Goal: Entertainment & Leisure: Consume media (video, audio)

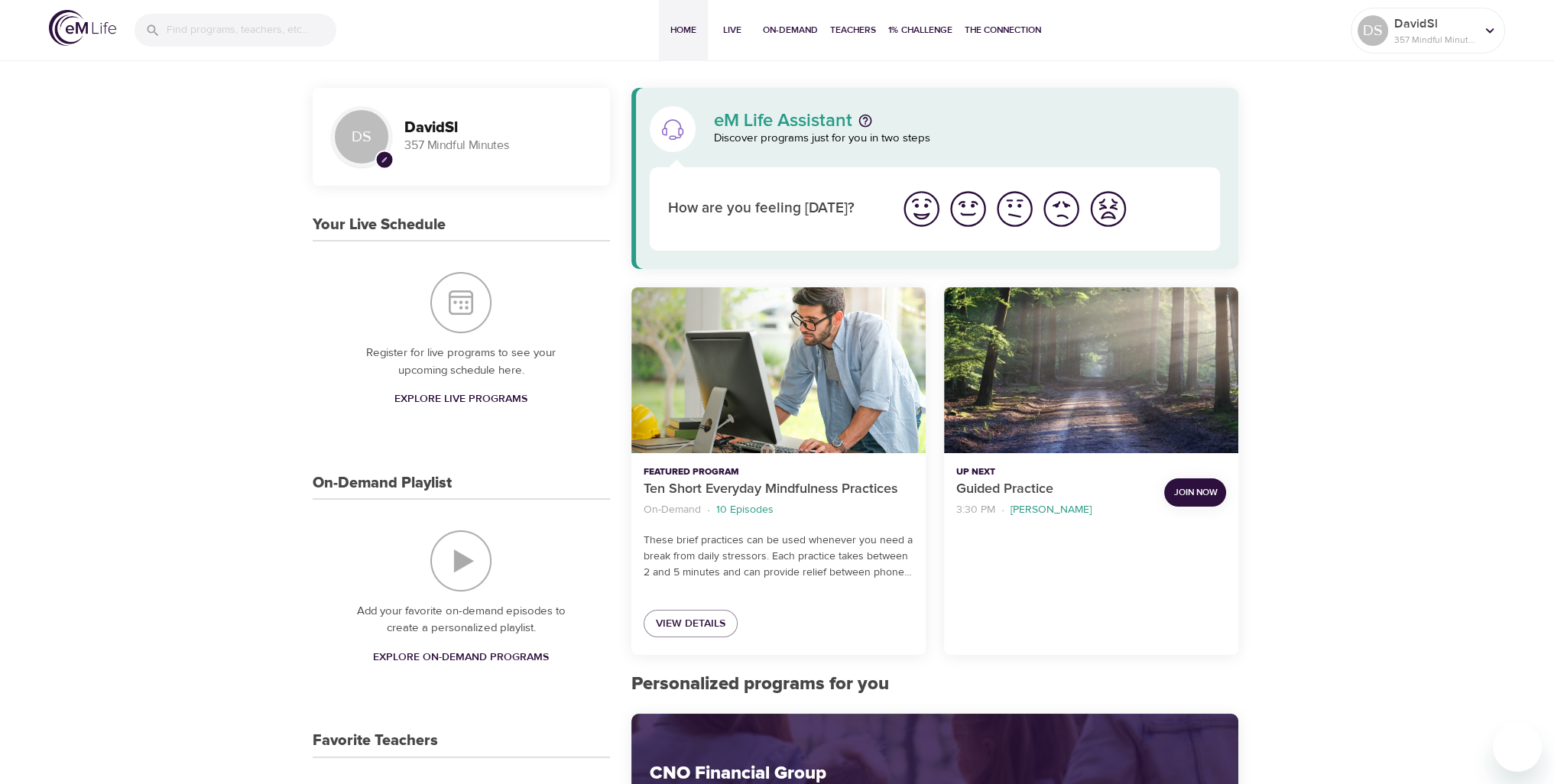
click at [1374, 25] on div "DS" at bounding box center [1372, 30] width 31 height 30
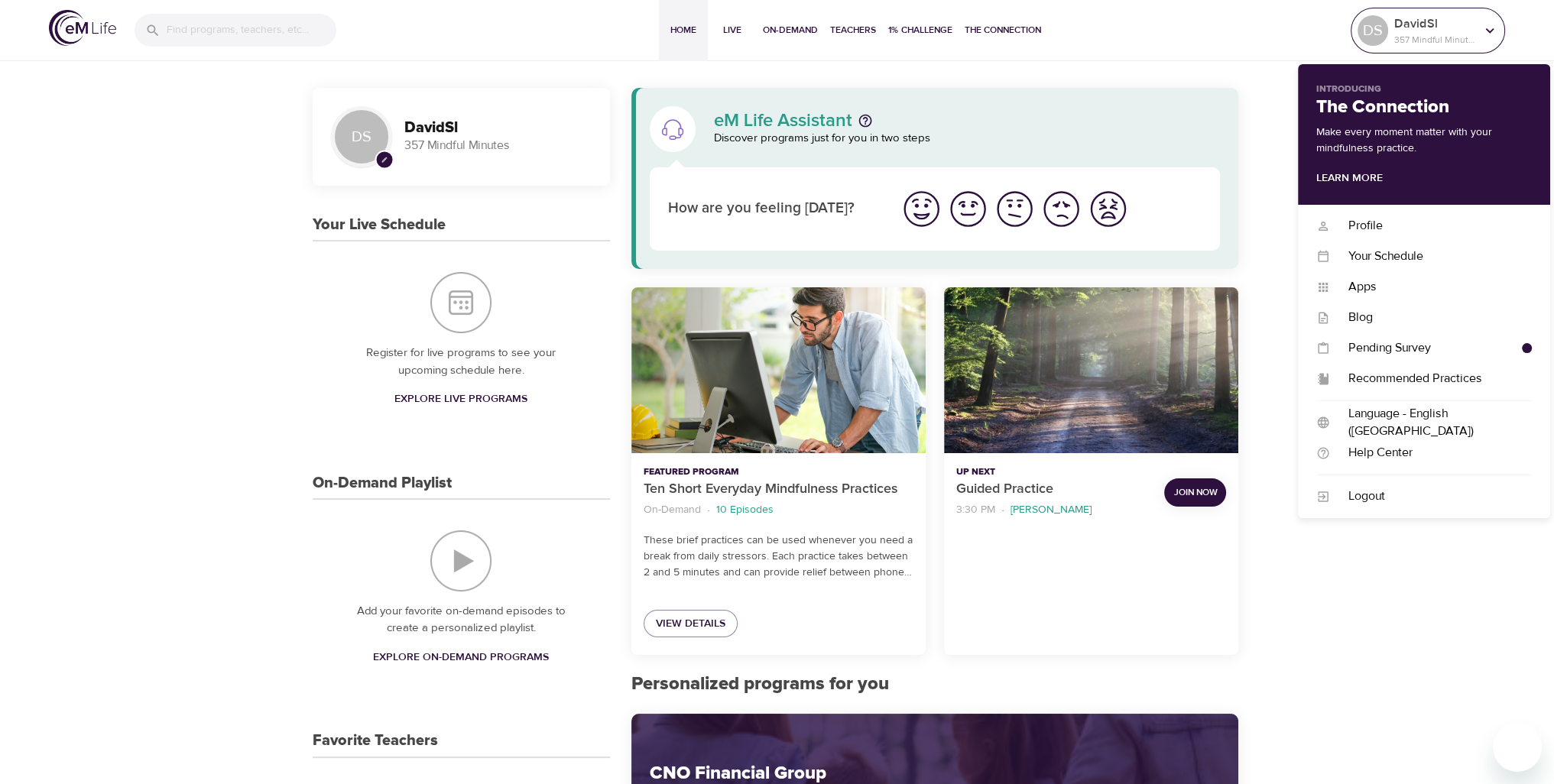
click at [1426, 30] on p "DavidSl" at bounding box center [1434, 24] width 81 height 18
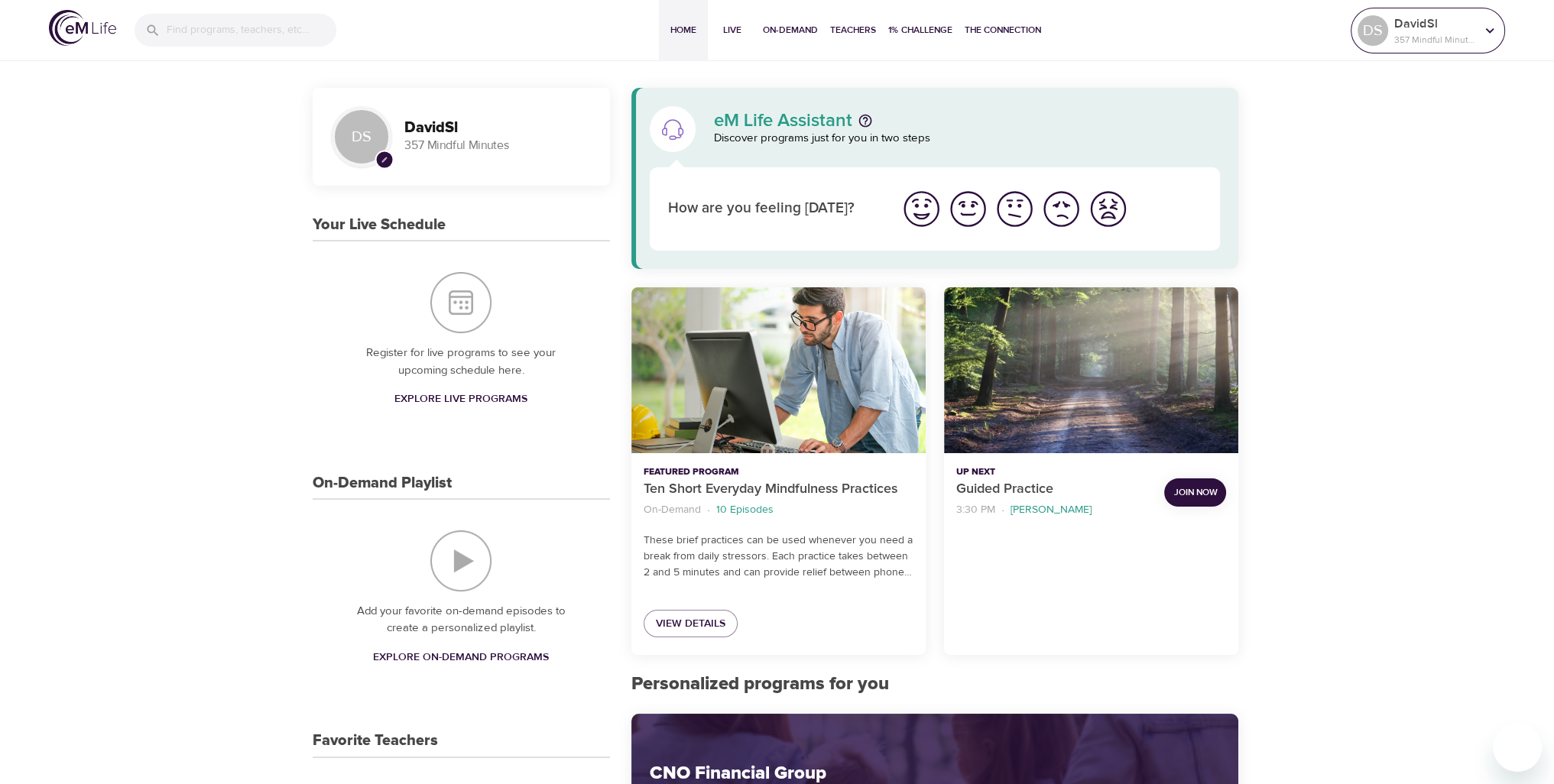
click at [1412, 24] on p "DavidSl" at bounding box center [1434, 24] width 81 height 18
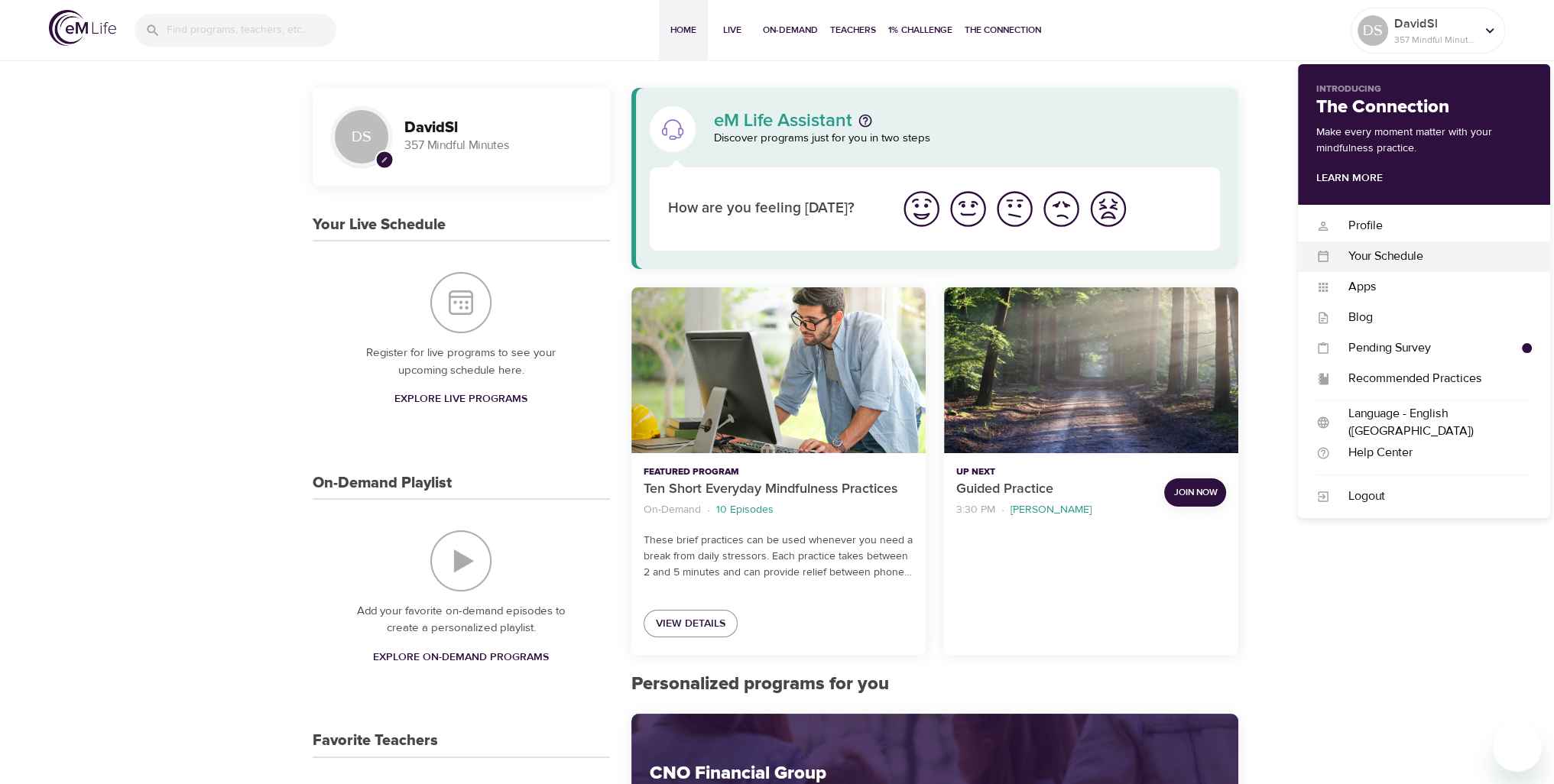
click at [1363, 254] on div "Your Schedule" at bounding box center [1430, 256] width 201 height 17
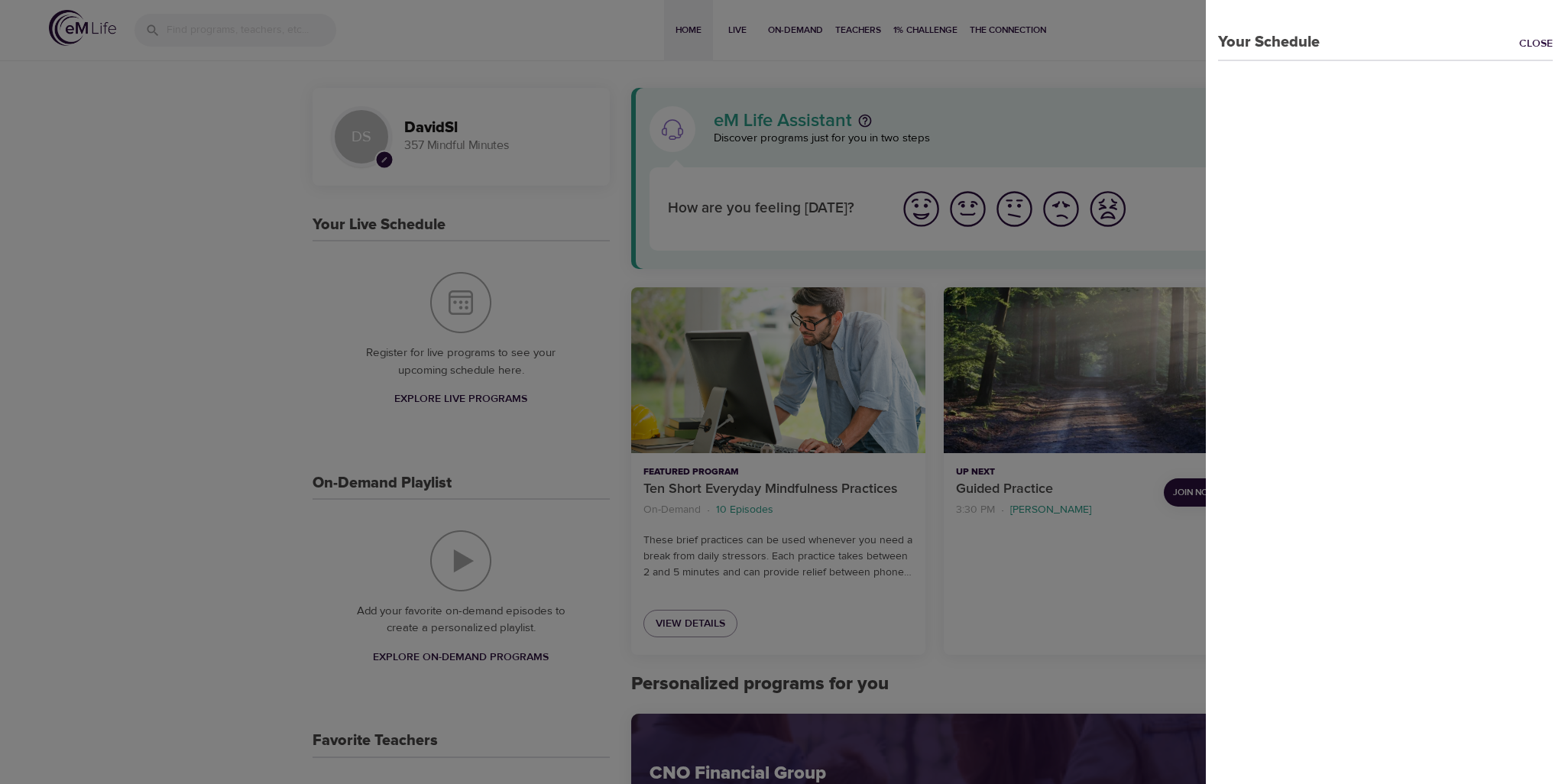
click at [1125, 52] on div at bounding box center [782, 392] width 1565 height 784
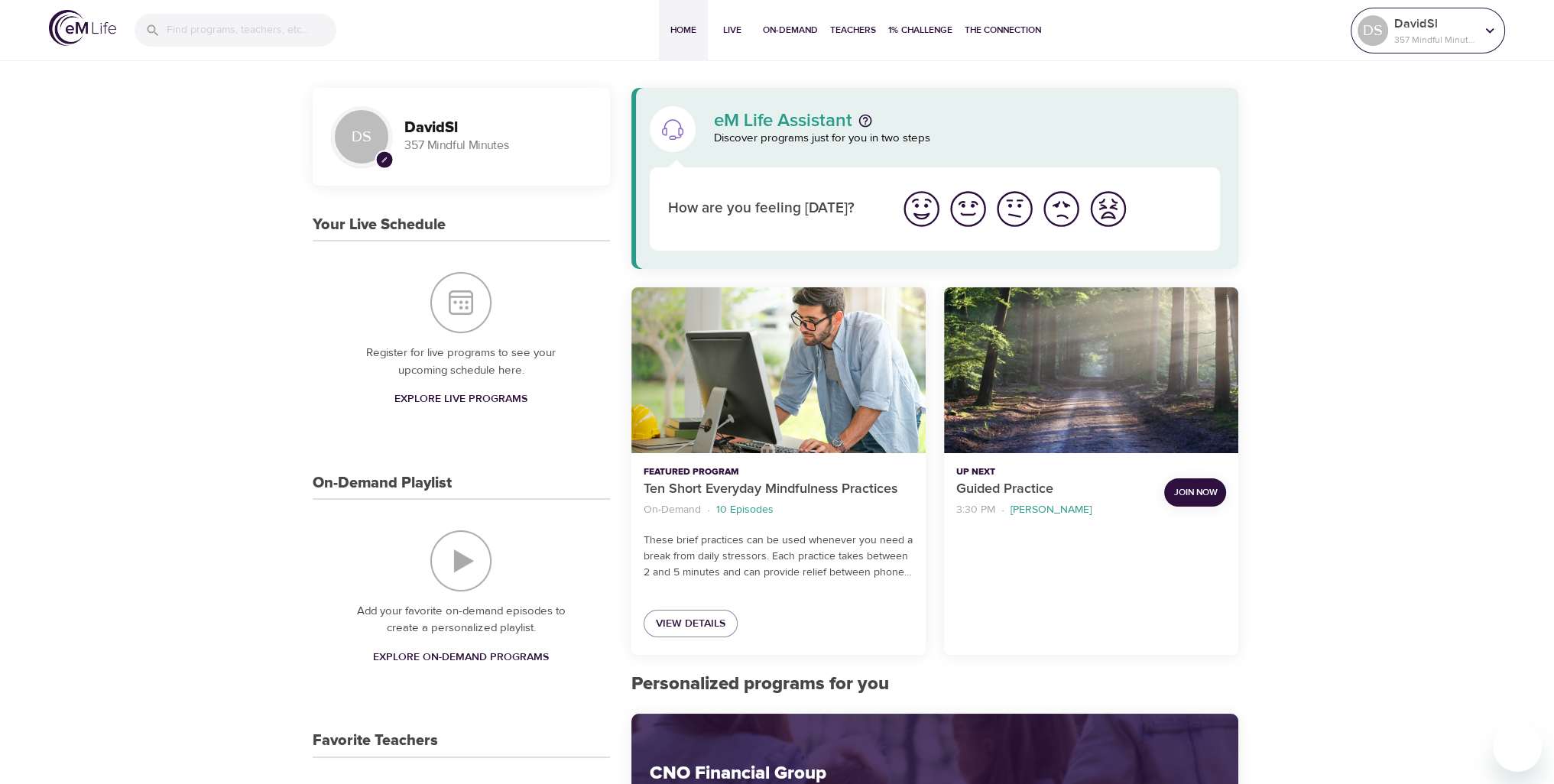
click at [1420, 37] on p "357 Mindful Minutes" at bounding box center [1434, 40] width 81 height 14
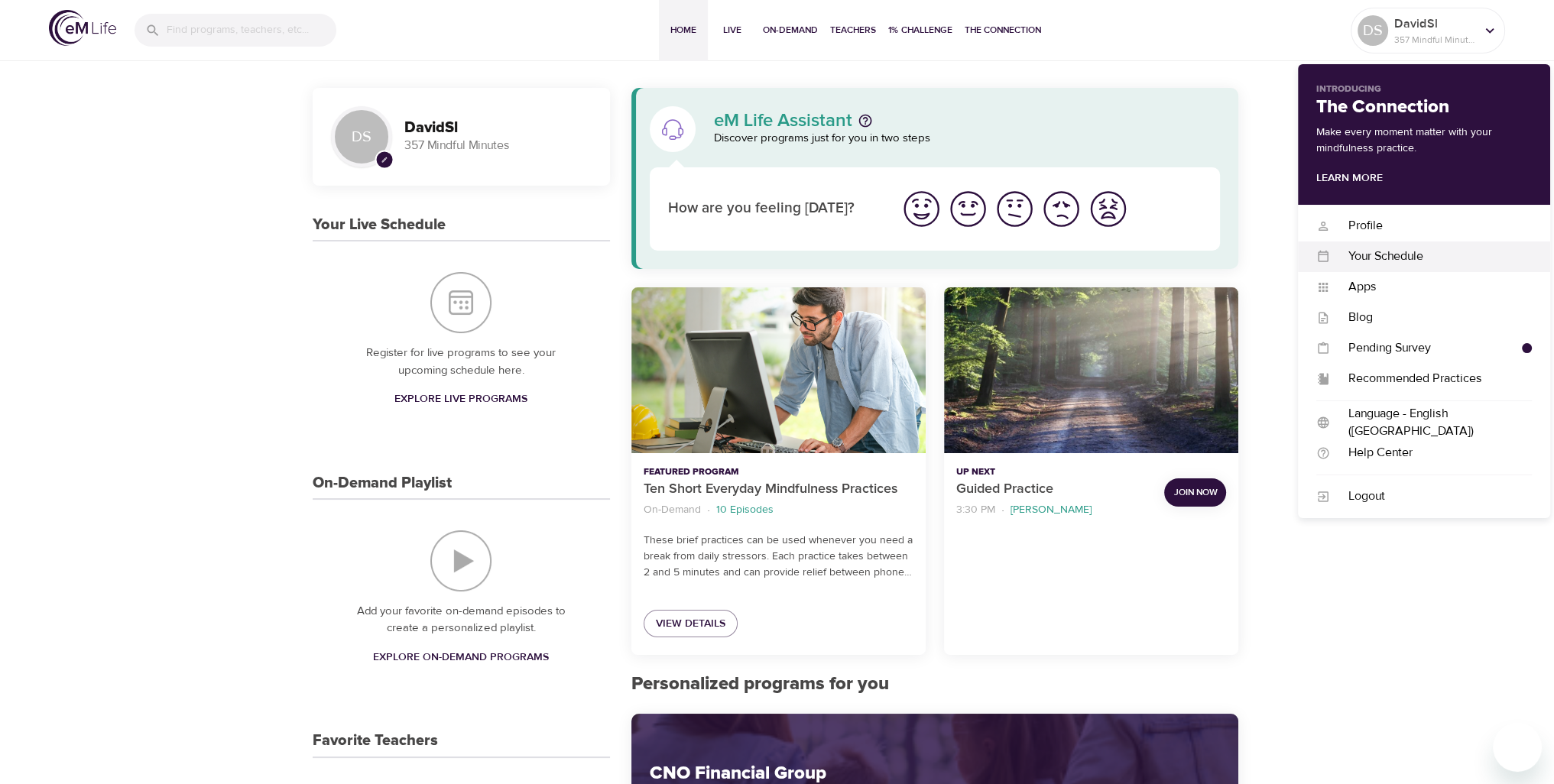
click at [1368, 261] on div "Your Schedule" at bounding box center [1430, 256] width 201 height 17
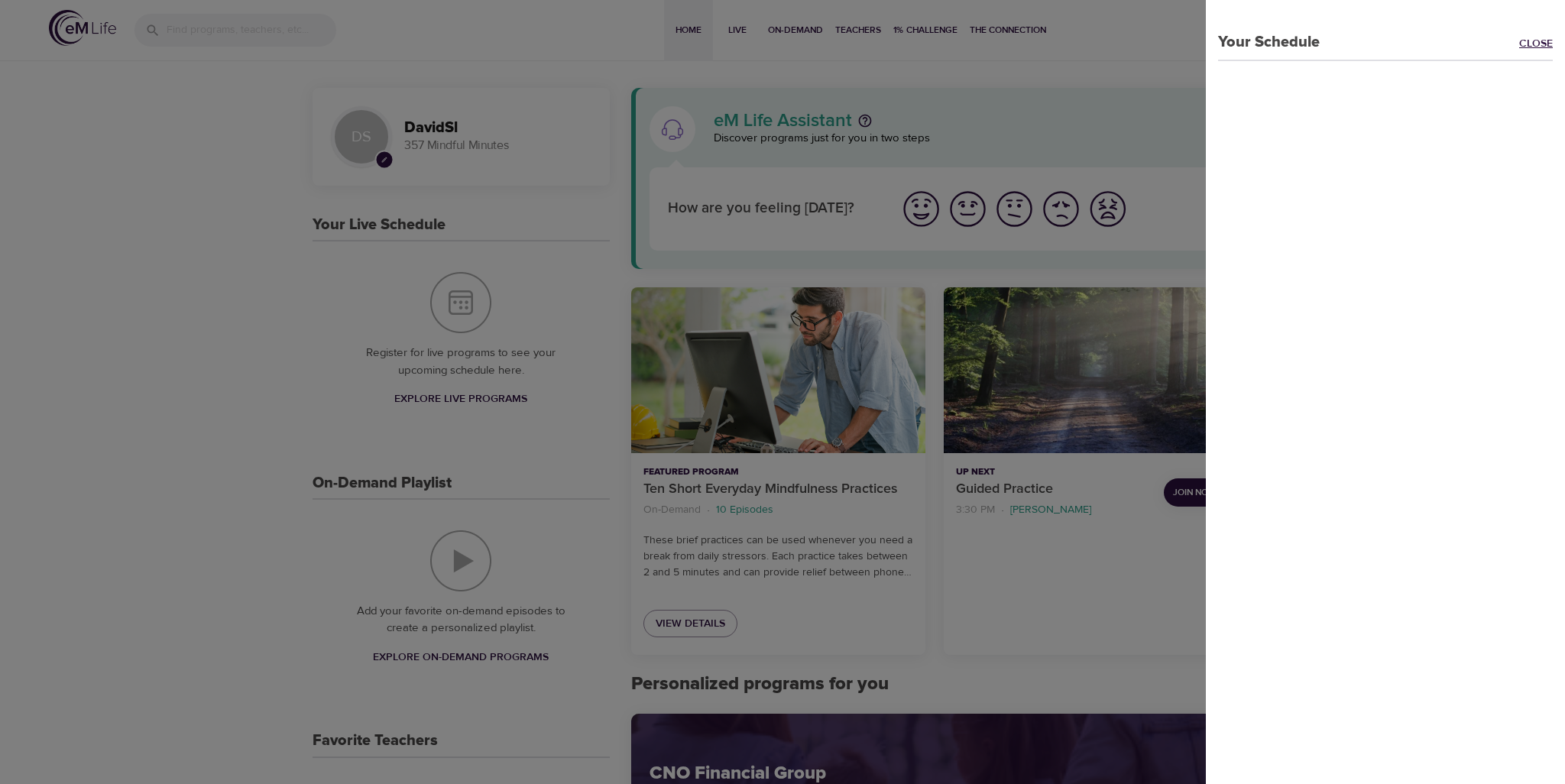
click at [1519, 51] on link "Close" at bounding box center [1541, 44] width 46 height 17
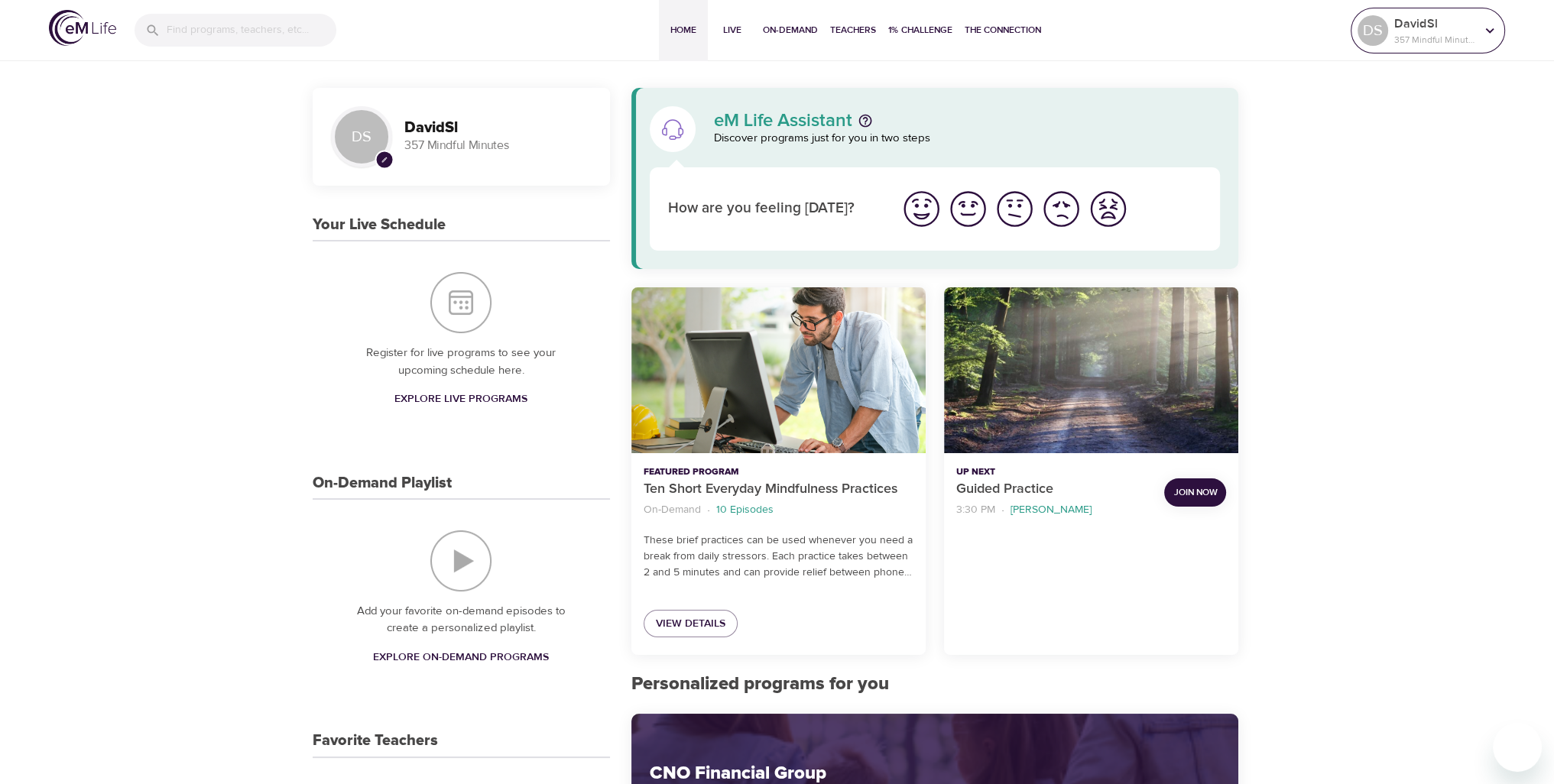
click at [1422, 37] on p "357 Mindful Minutes" at bounding box center [1434, 40] width 81 height 14
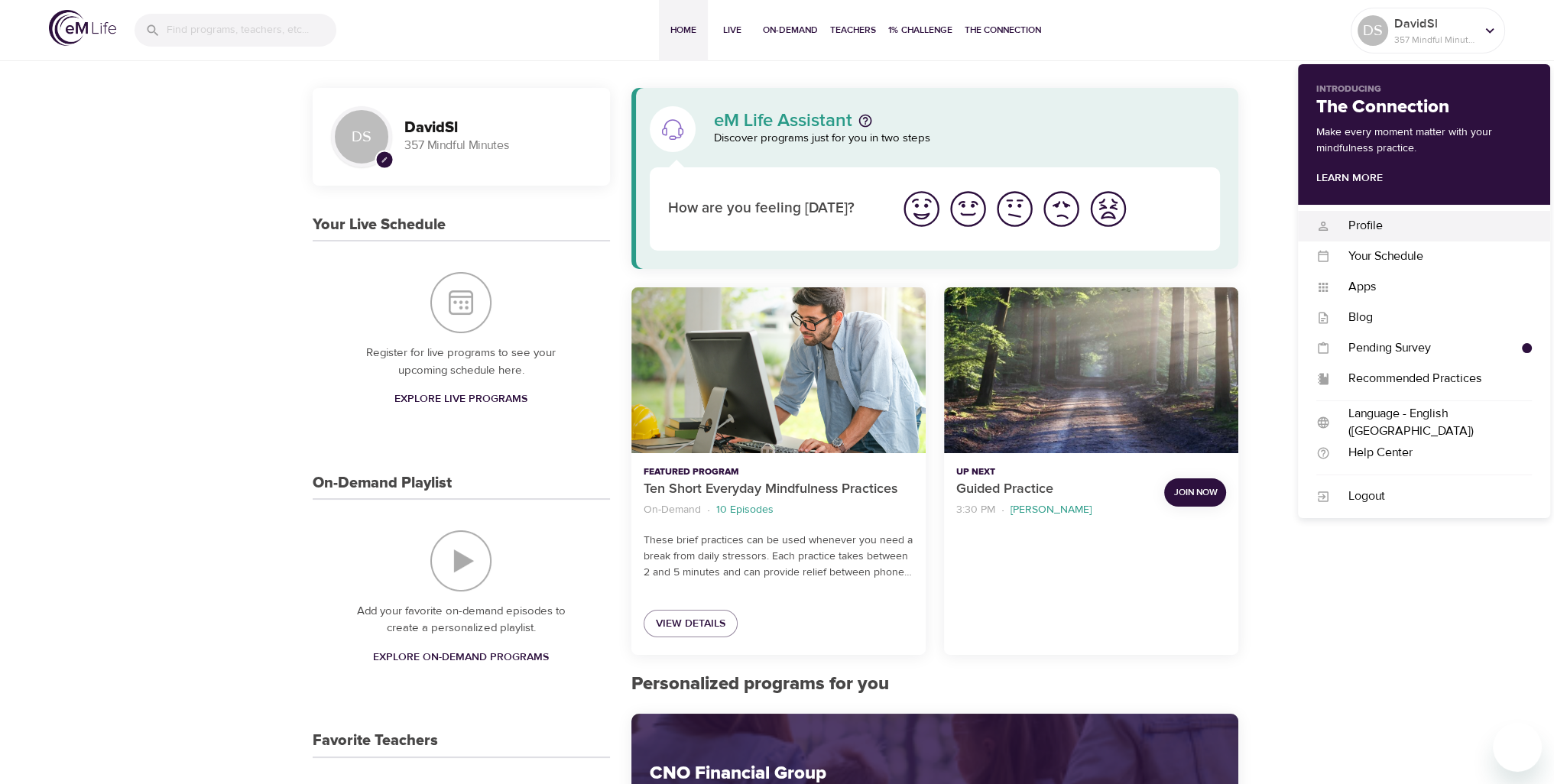
click at [1375, 220] on div "Profile" at bounding box center [1430, 226] width 201 height 17
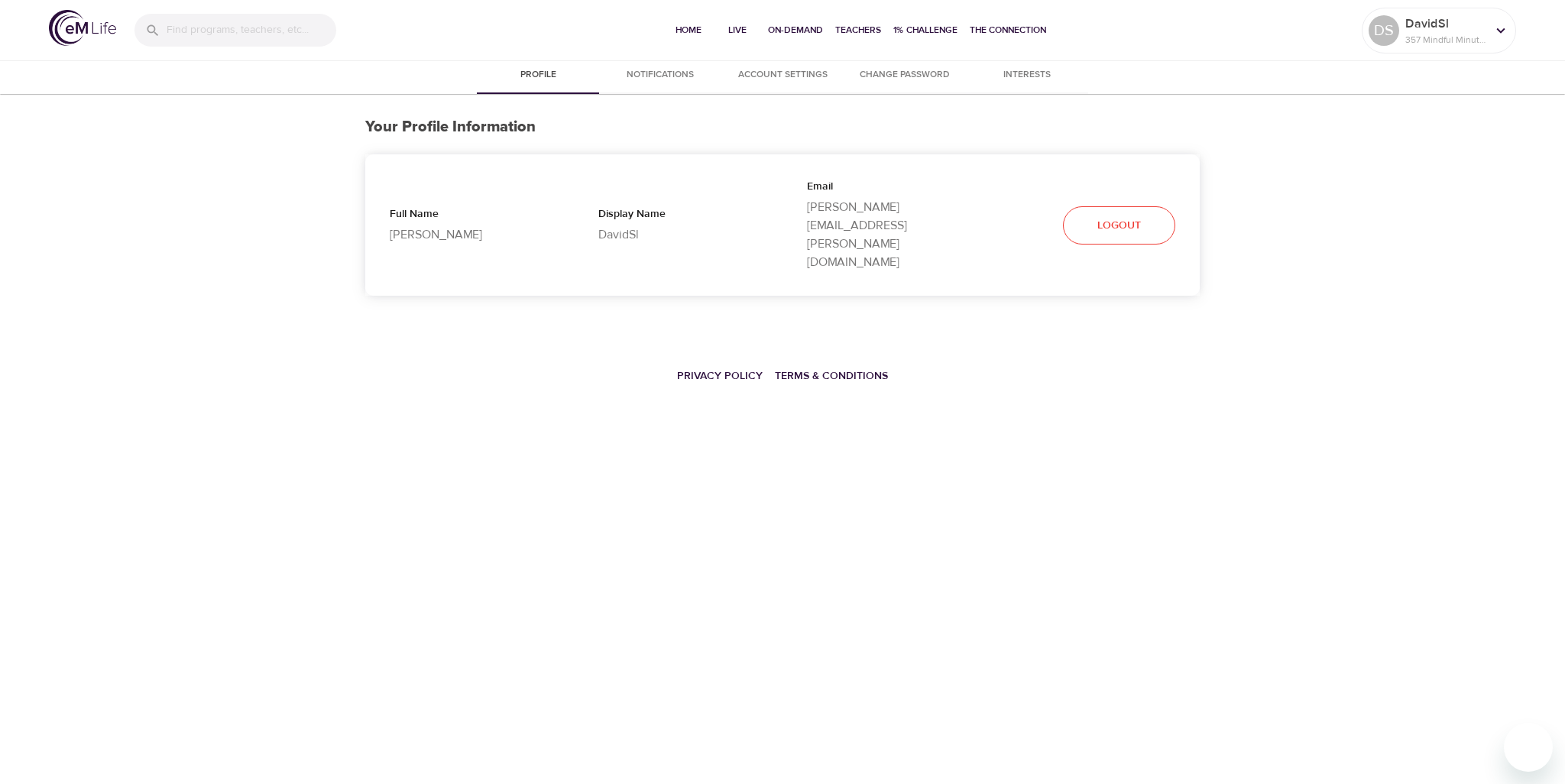
select select "10"
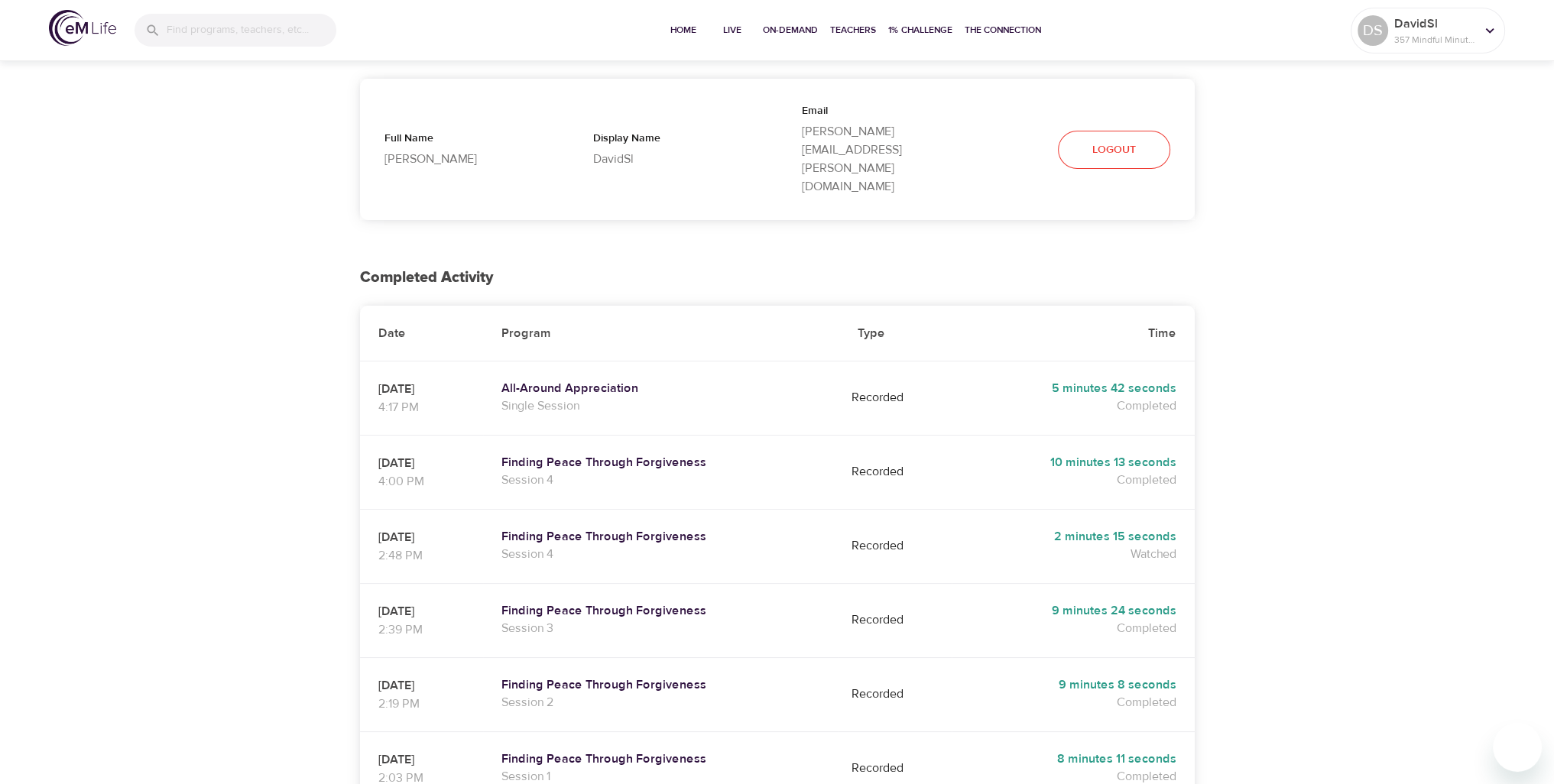
scroll to position [77, 0]
click at [570, 454] on h5 "Finding Peace Through Forgiveness" at bounding box center [661, 462] width 319 height 16
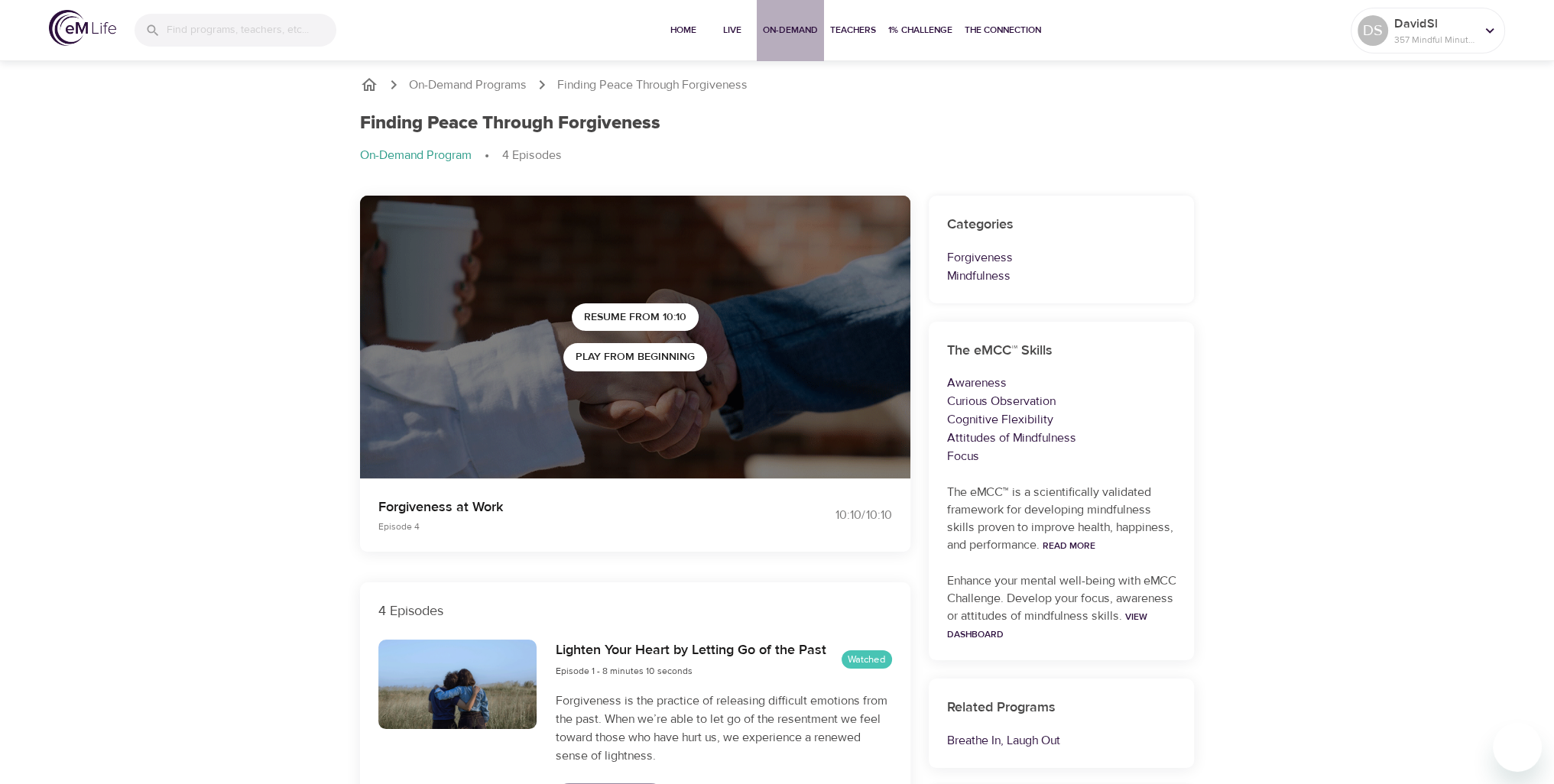
click at [785, 37] on span "On-Demand" at bounding box center [790, 30] width 55 height 16
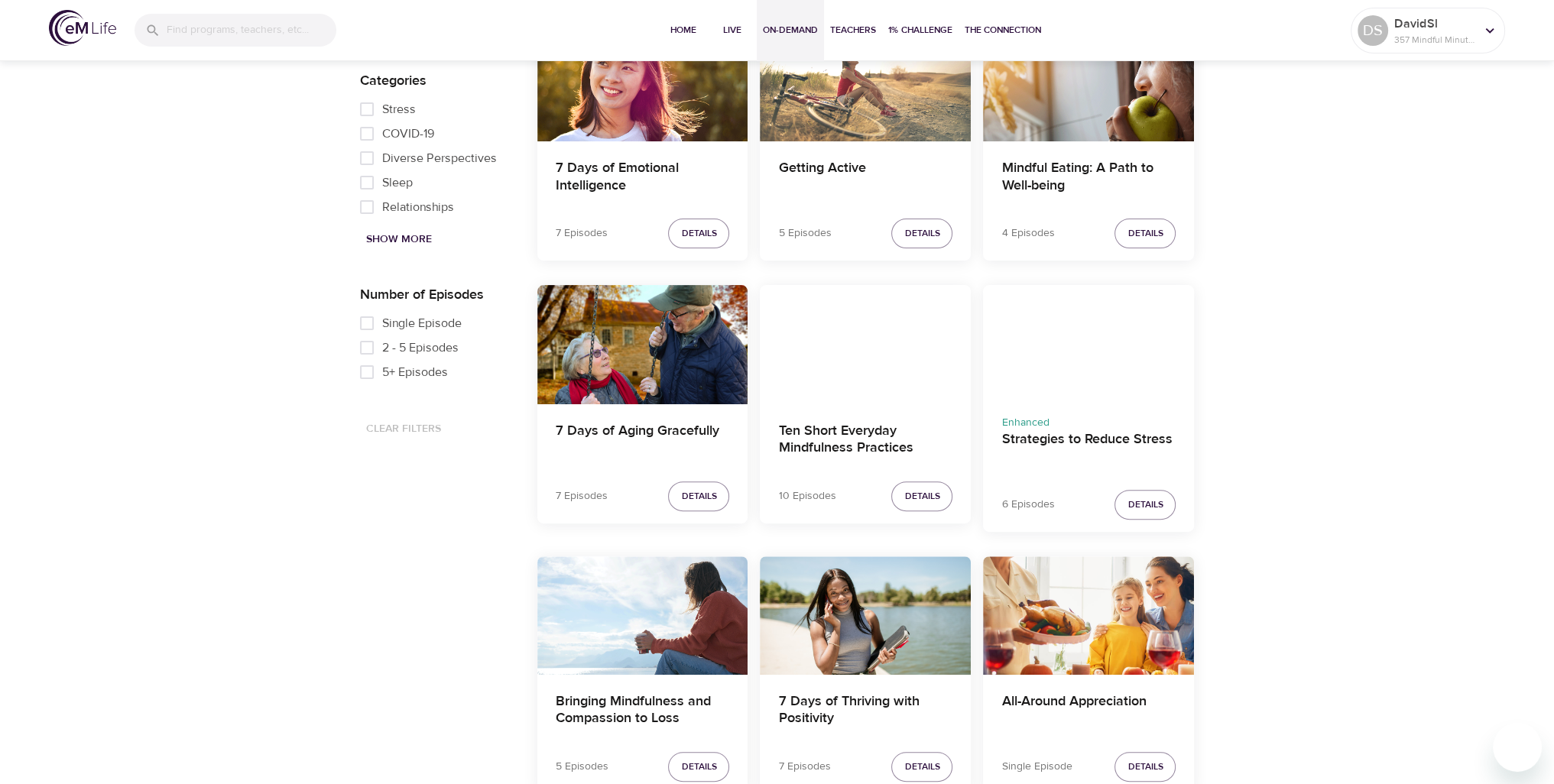
scroll to position [611, 0]
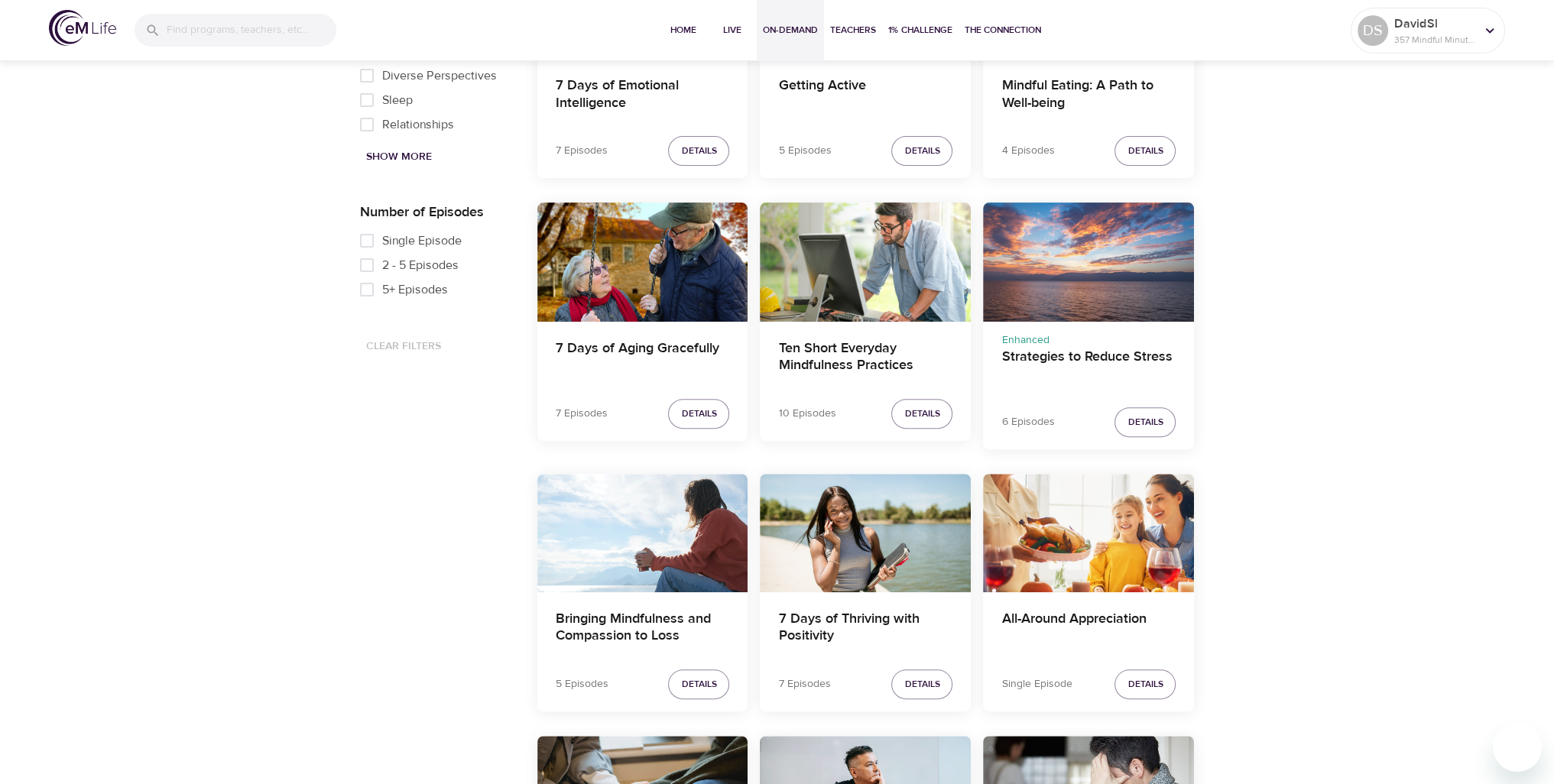
click at [1107, 278] on div "Strategies to Reduce Stress" at bounding box center [1089, 261] width 211 height 118
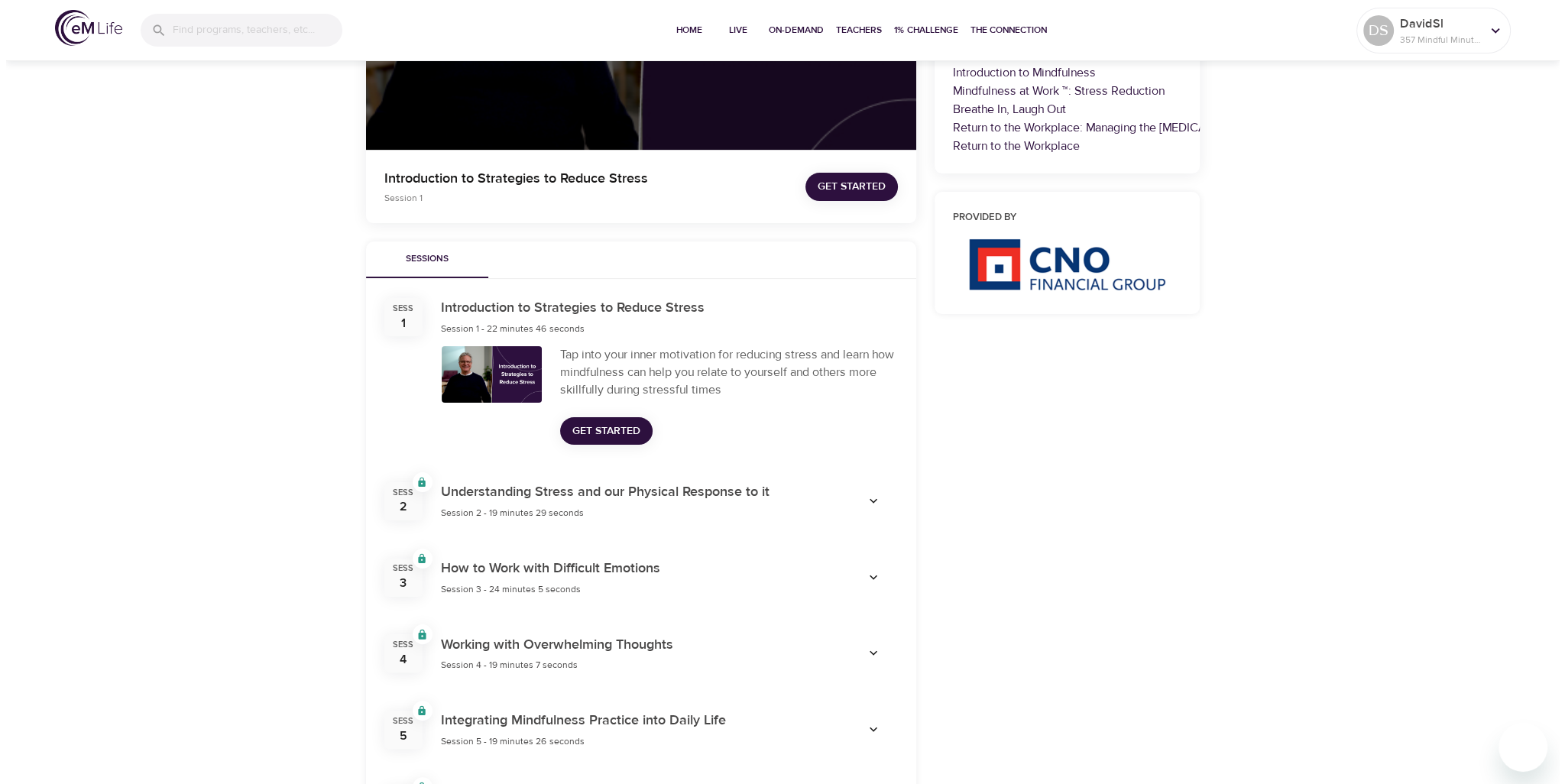
scroll to position [382, 0]
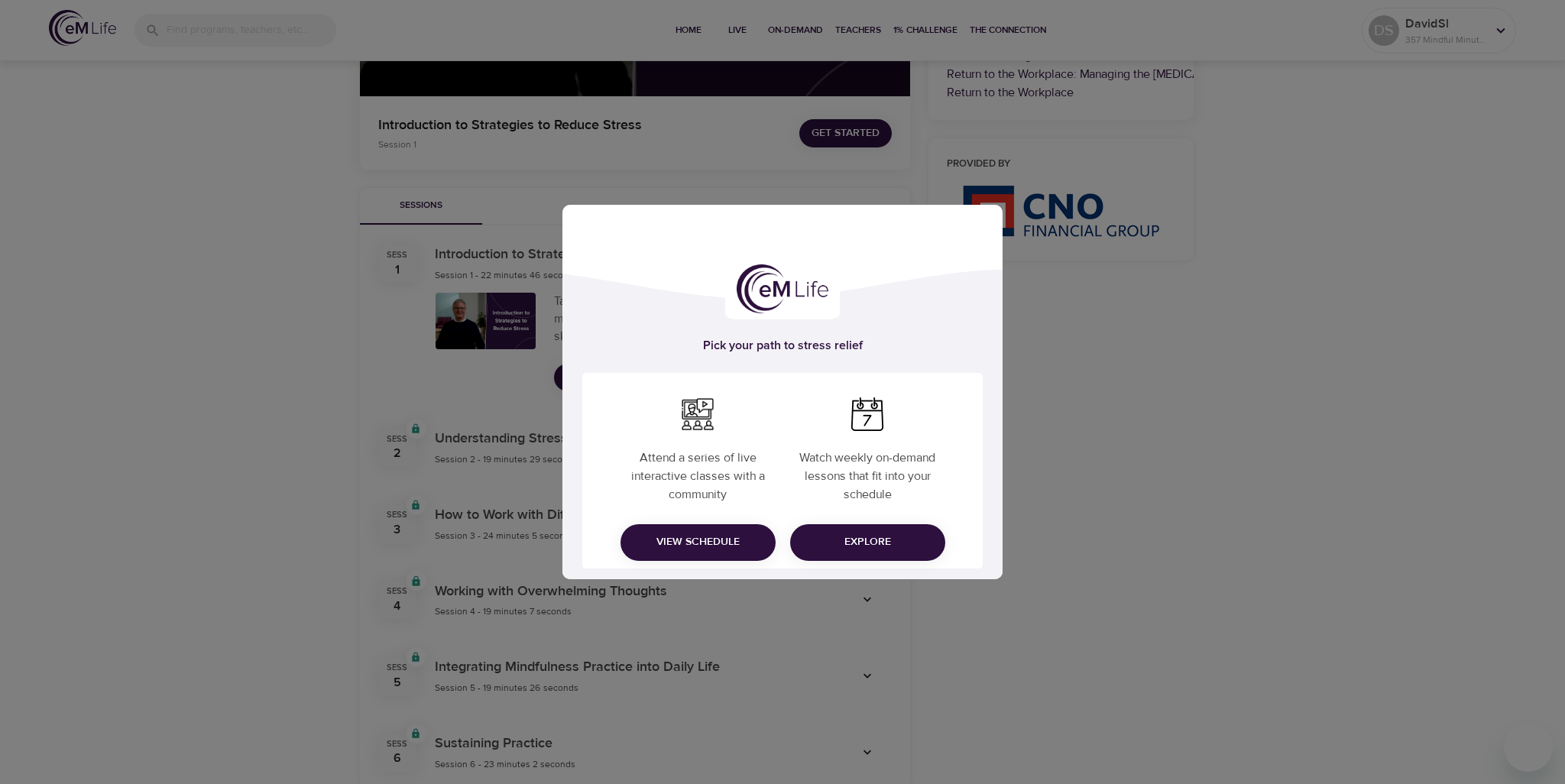
click at [1142, 442] on div "Pick your path to stress relief Attend a series of live interactive classes wit…" at bounding box center [782, 392] width 1565 height 784
click at [1029, 395] on div "Pick your path to stress relief Attend a series of live interactive classes wit…" at bounding box center [782, 392] width 1565 height 784
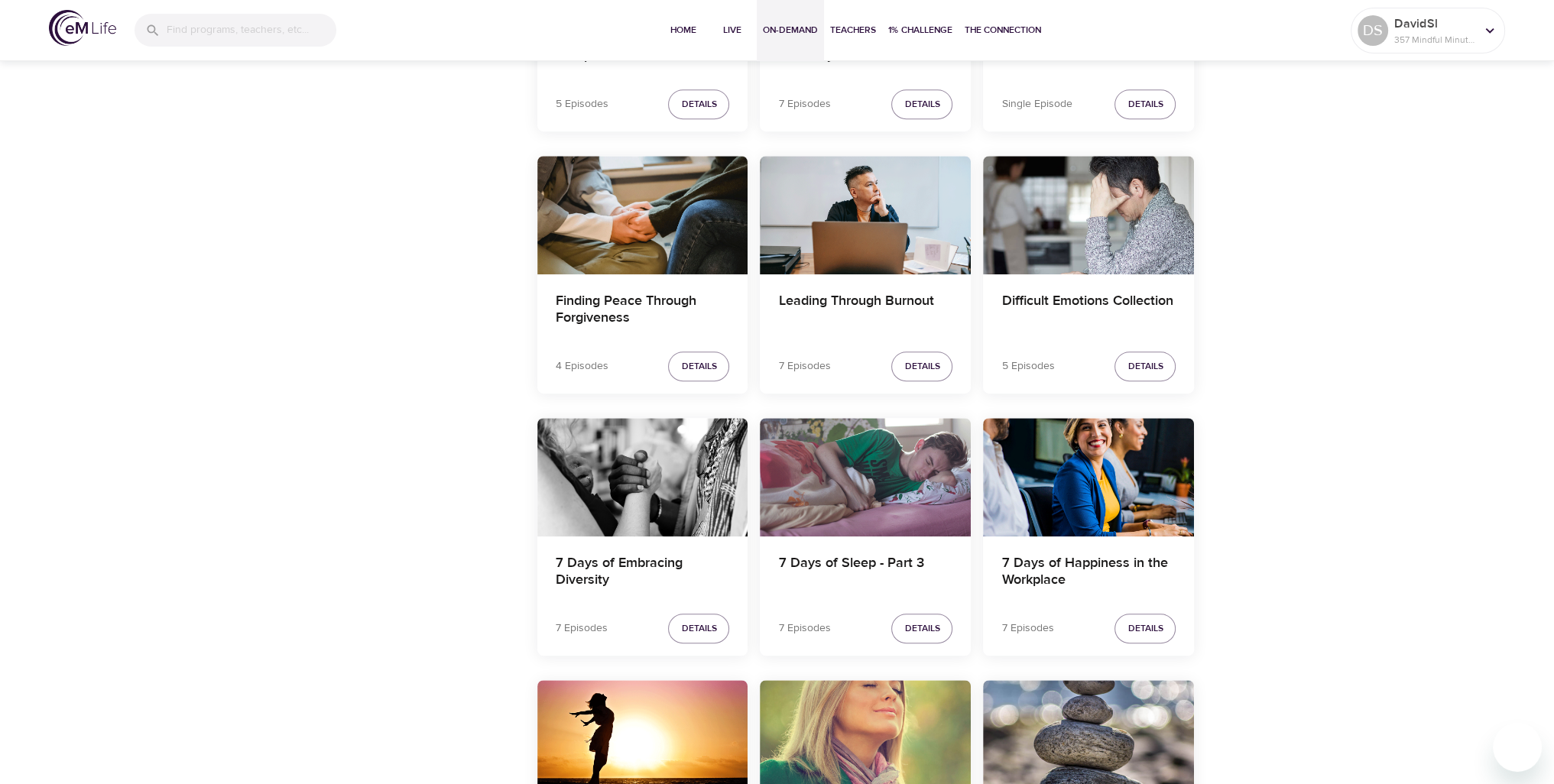
scroll to position [1343, 0]
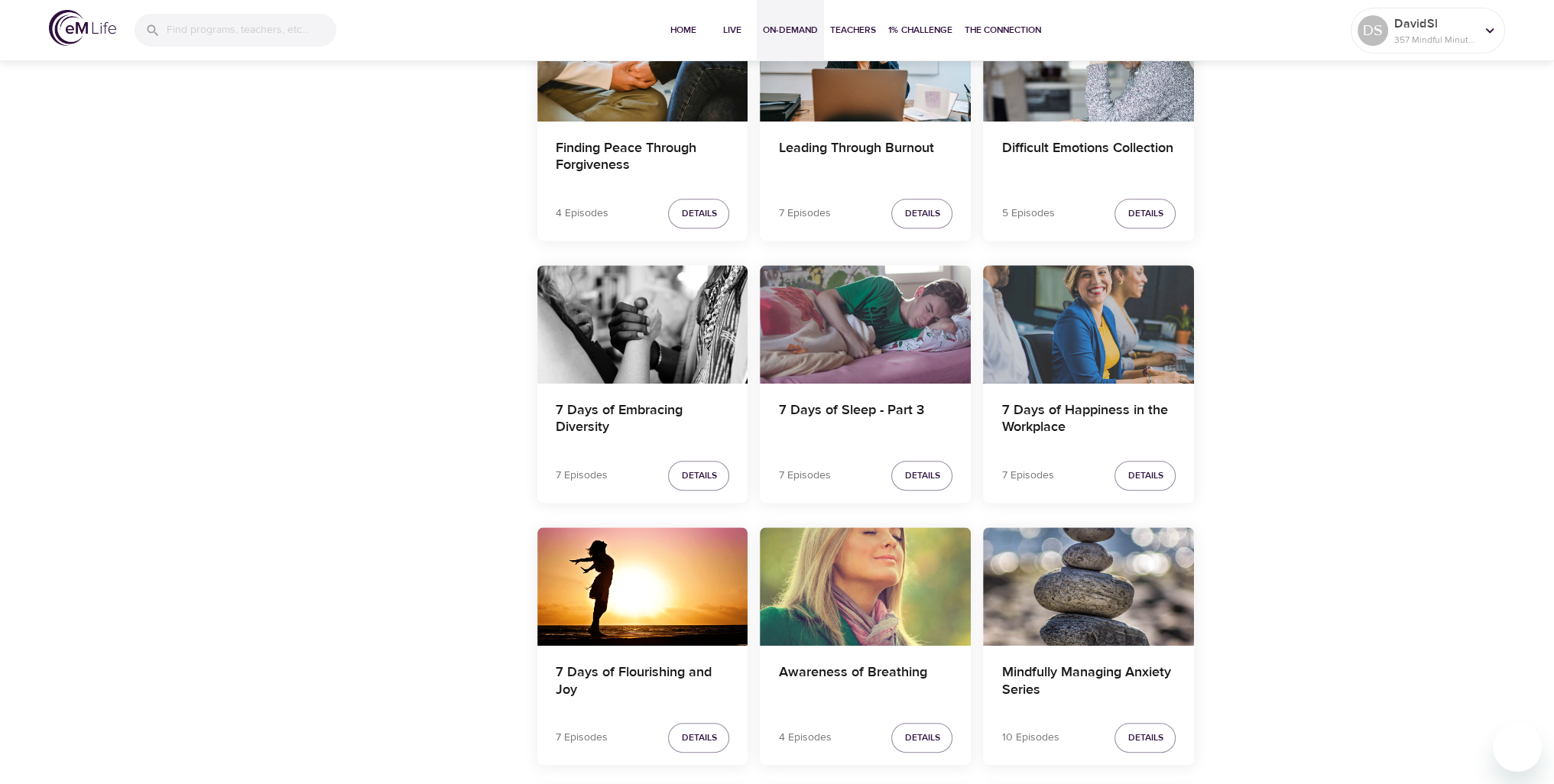
click at [1116, 346] on div "7 Days of Happiness in the Workplace" at bounding box center [1089, 324] width 211 height 118
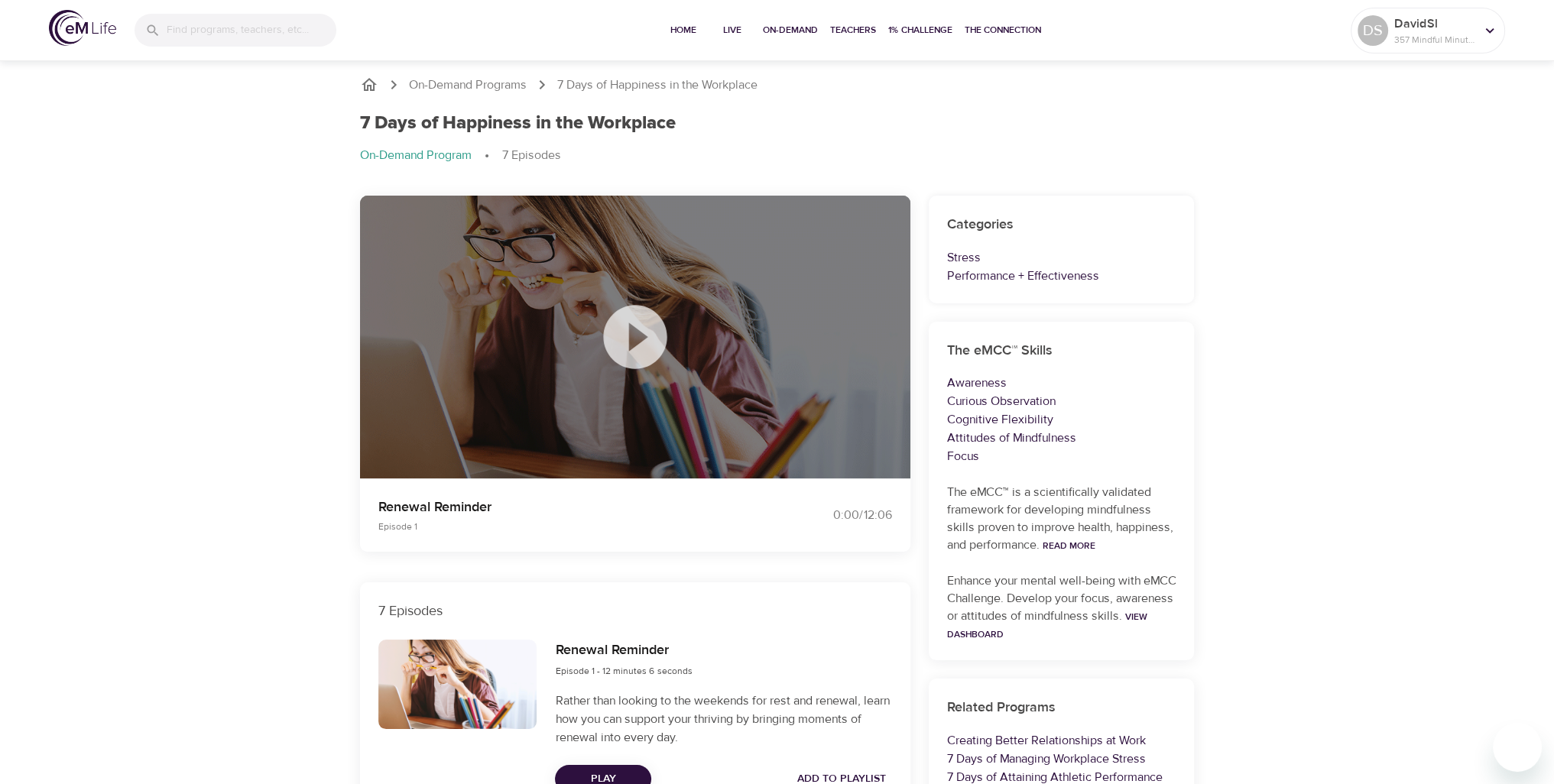
click at [642, 343] on icon at bounding box center [634, 336] width 64 height 64
click at [633, 356] on span "Play Next Episode" at bounding box center [635, 362] width 103 height 19
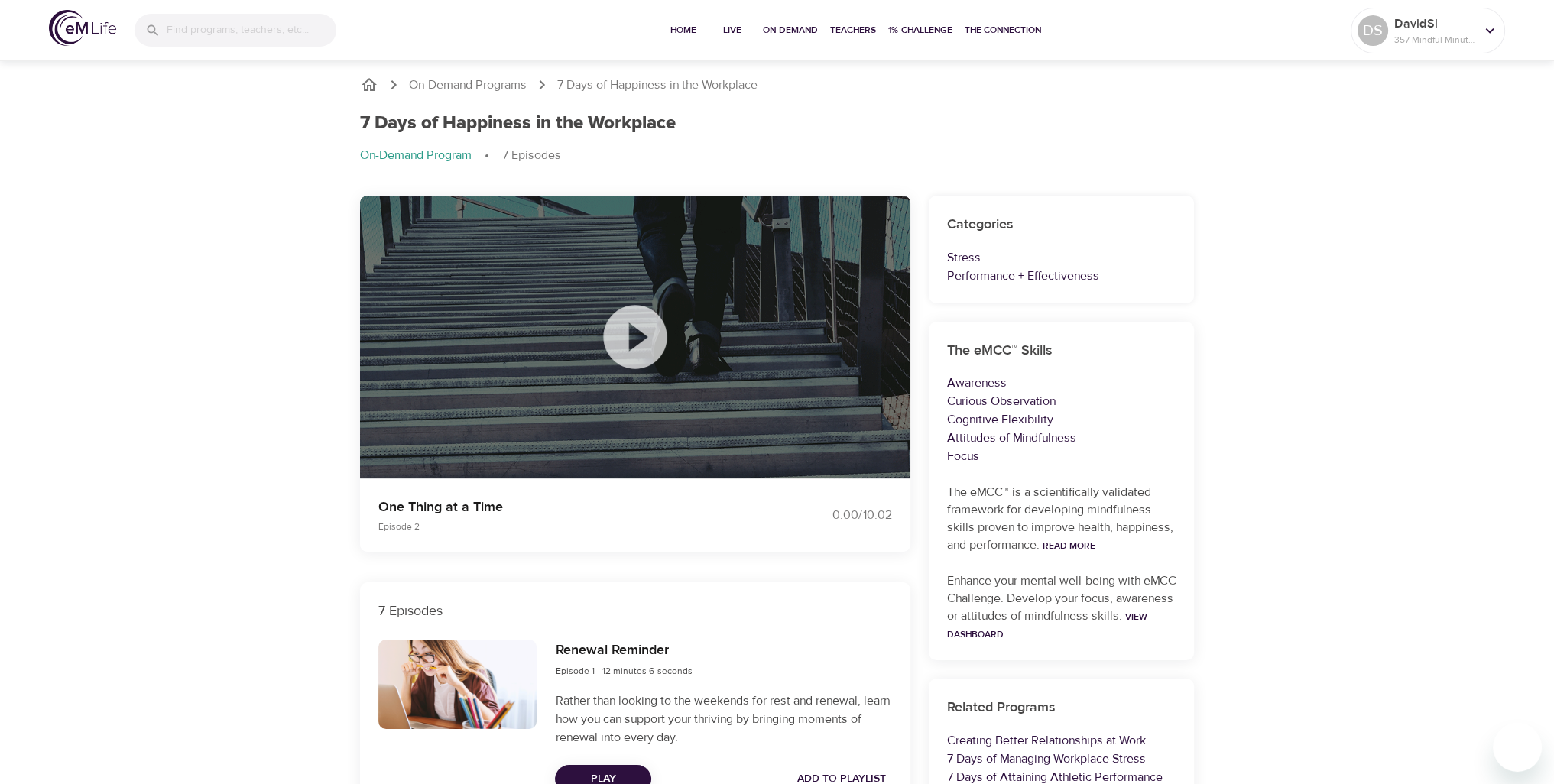
click at [635, 362] on icon at bounding box center [634, 336] width 64 height 64
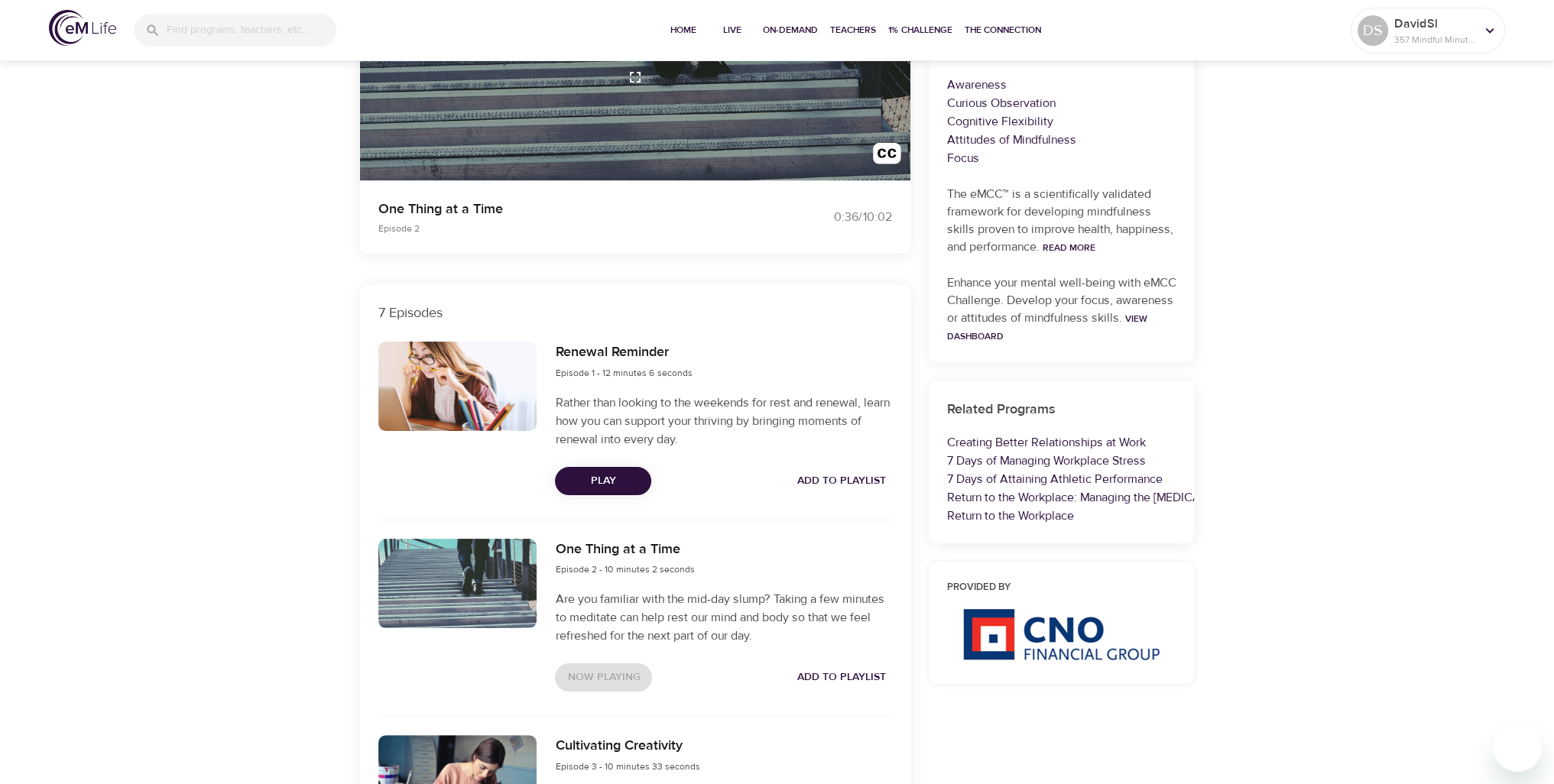
scroll to position [306, 0]
